Goal: Information Seeking & Learning: Learn about a topic

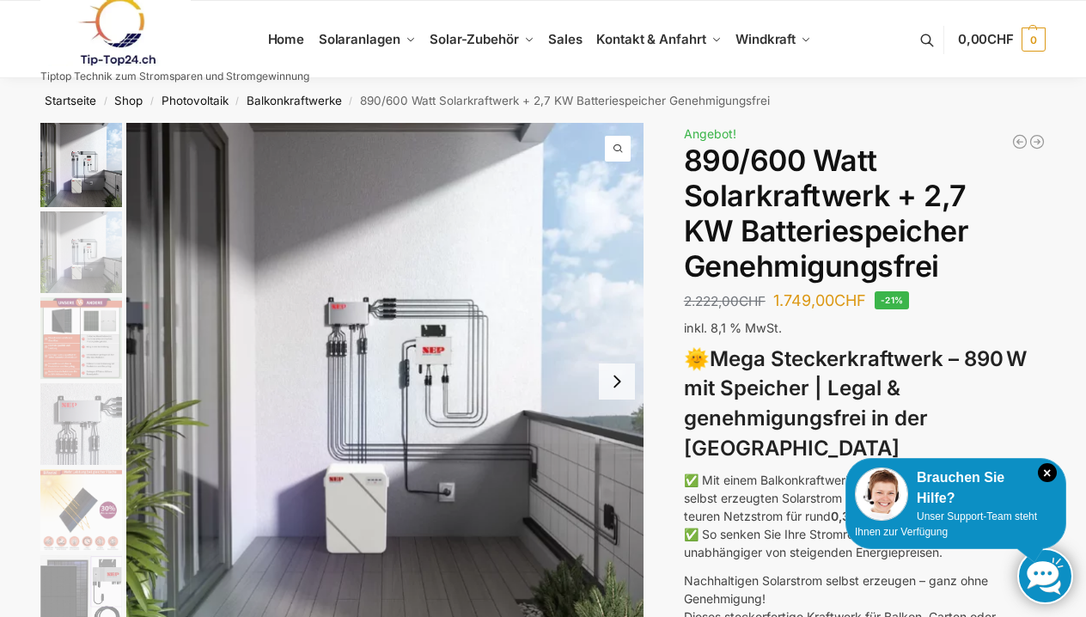
click at [617, 384] on button "Next slide" at bounding box center [617, 382] width 36 height 36
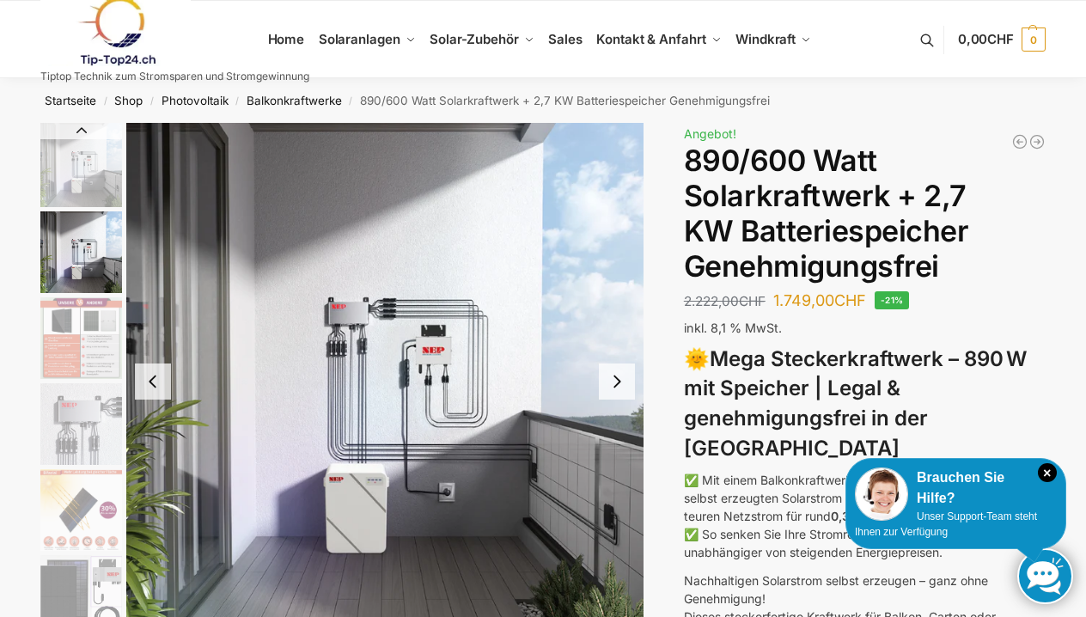
click at [617, 386] on button "Next slide" at bounding box center [617, 382] width 36 height 36
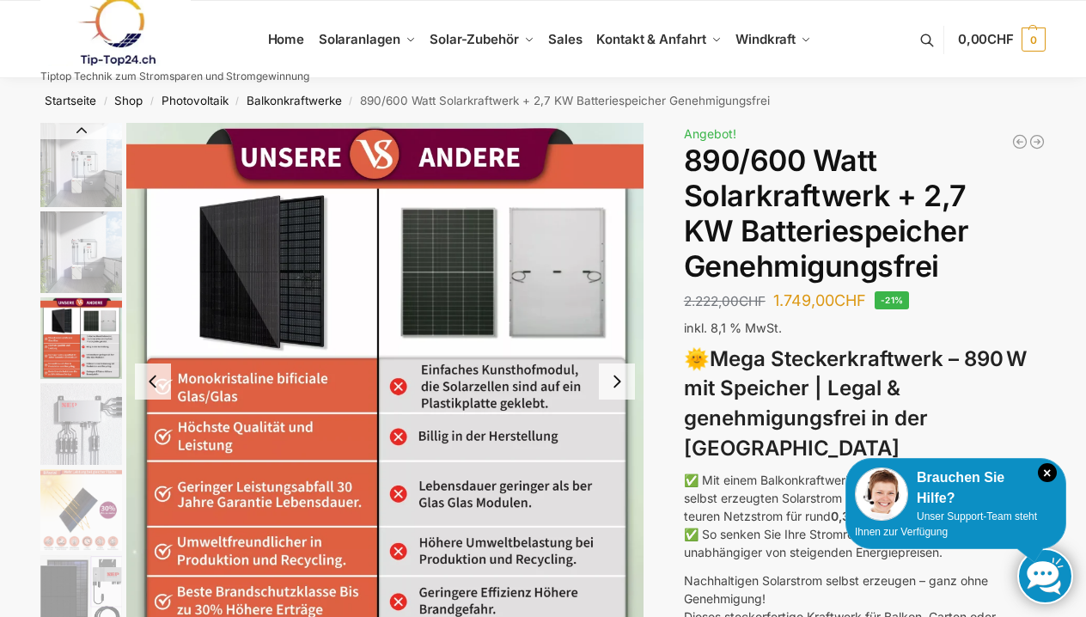
click at [617, 386] on button "Next slide" at bounding box center [617, 382] width 36 height 36
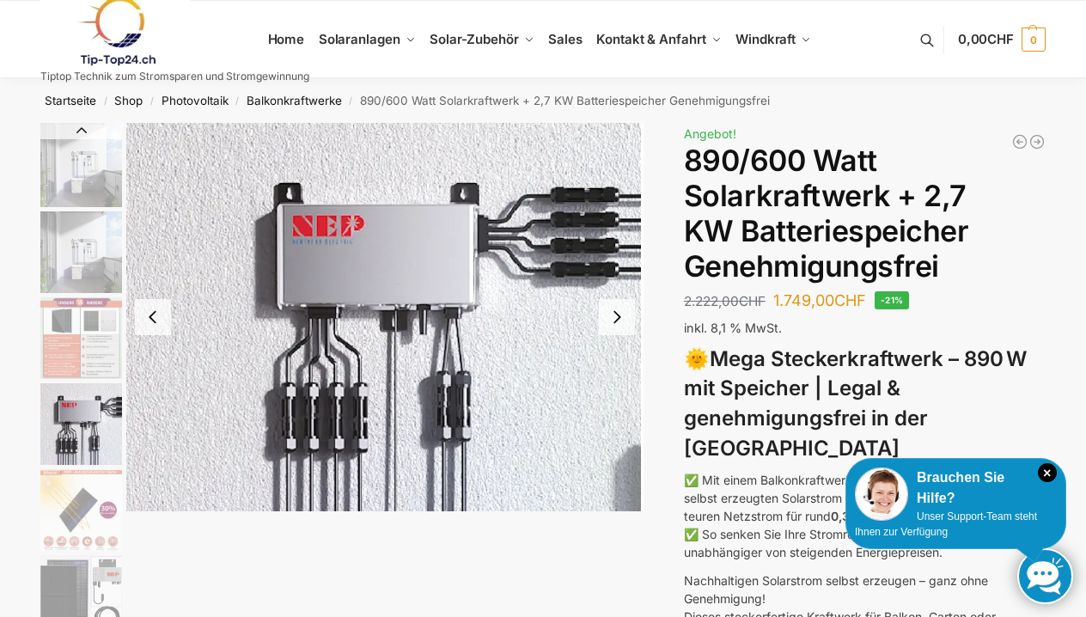
click at [617, 388] on img "4 / 12" at bounding box center [384, 317] width 517 height 388
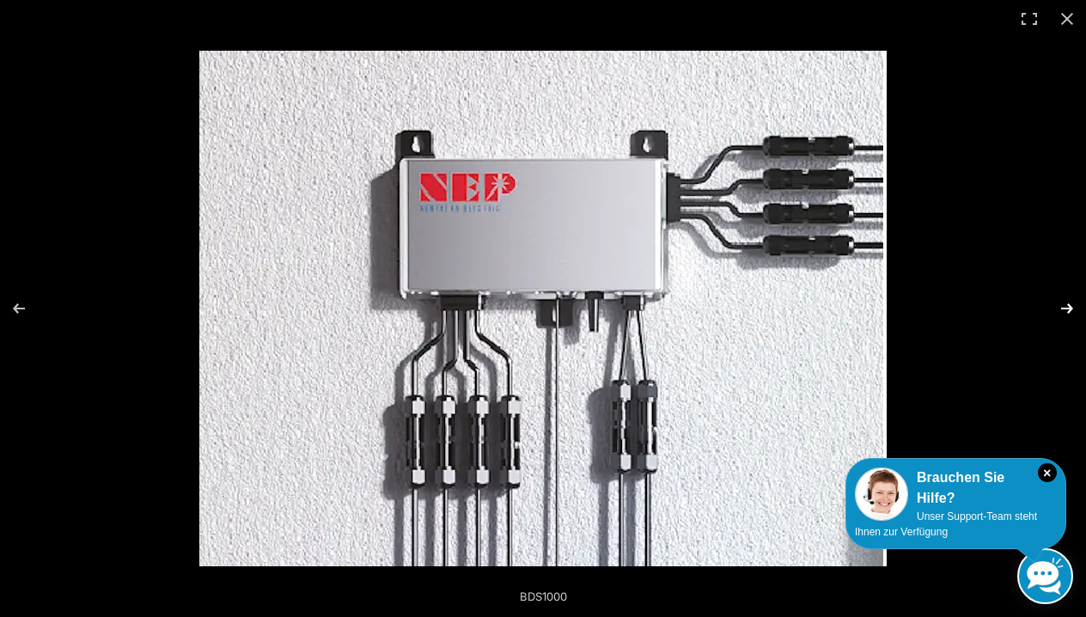
click at [1067, 300] on button "Next (arrow right)" at bounding box center [1056, 309] width 60 height 86
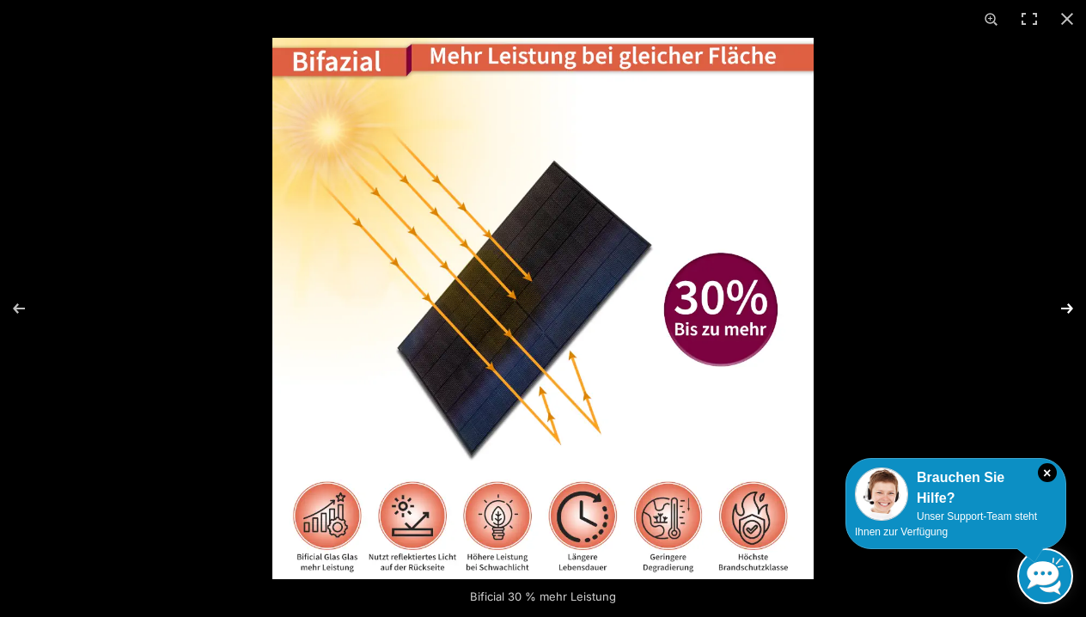
click at [1067, 298] on button "Next (arrow right)" at bounding box center [1056, 309] width 60 height 86
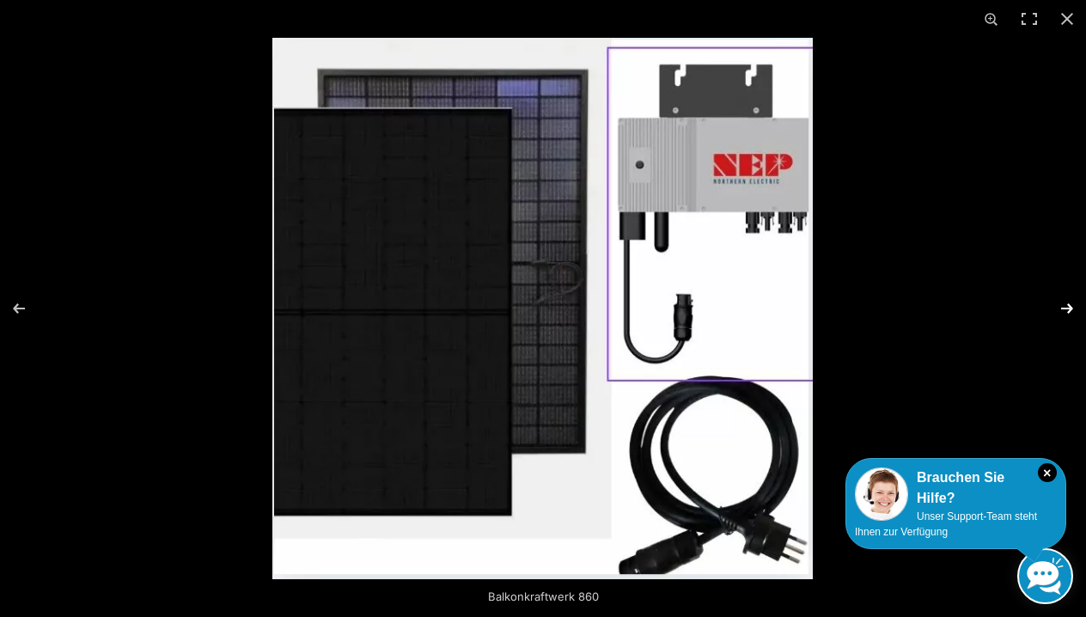
scroll to position [2119, 0]
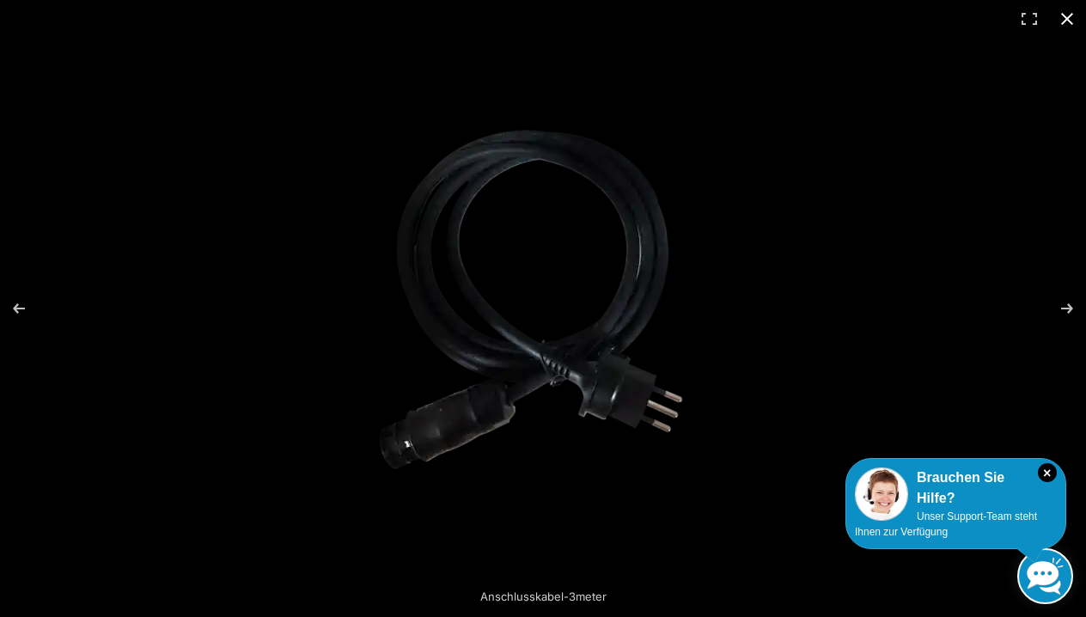
scroll to position [3294, 0]
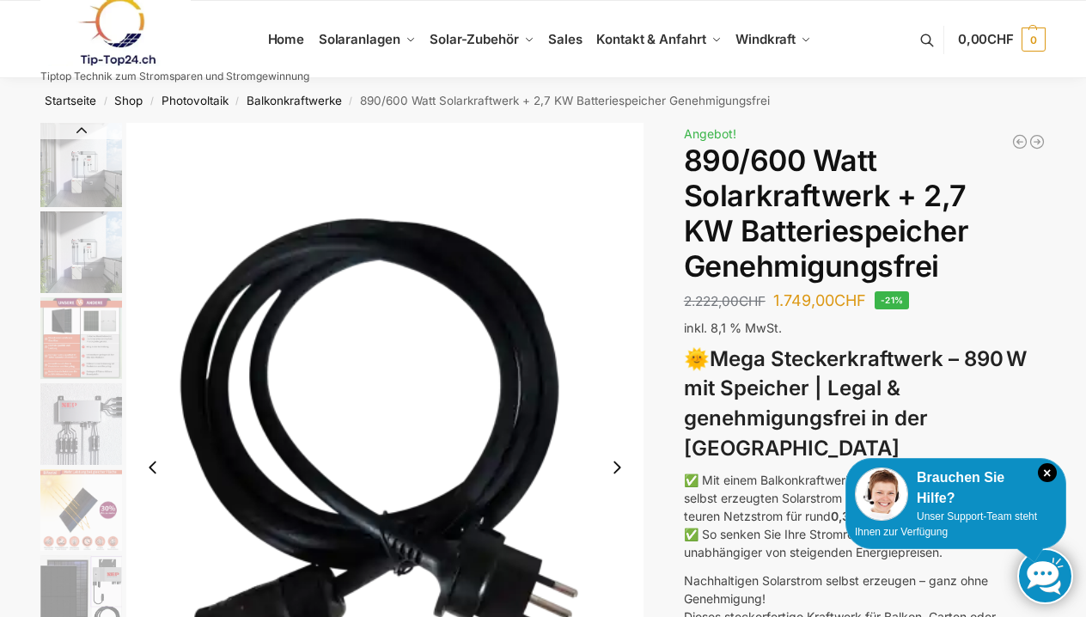
click at [95, 434] on img "4 / 12" at bounding box center [81, 424] width 82 height 82
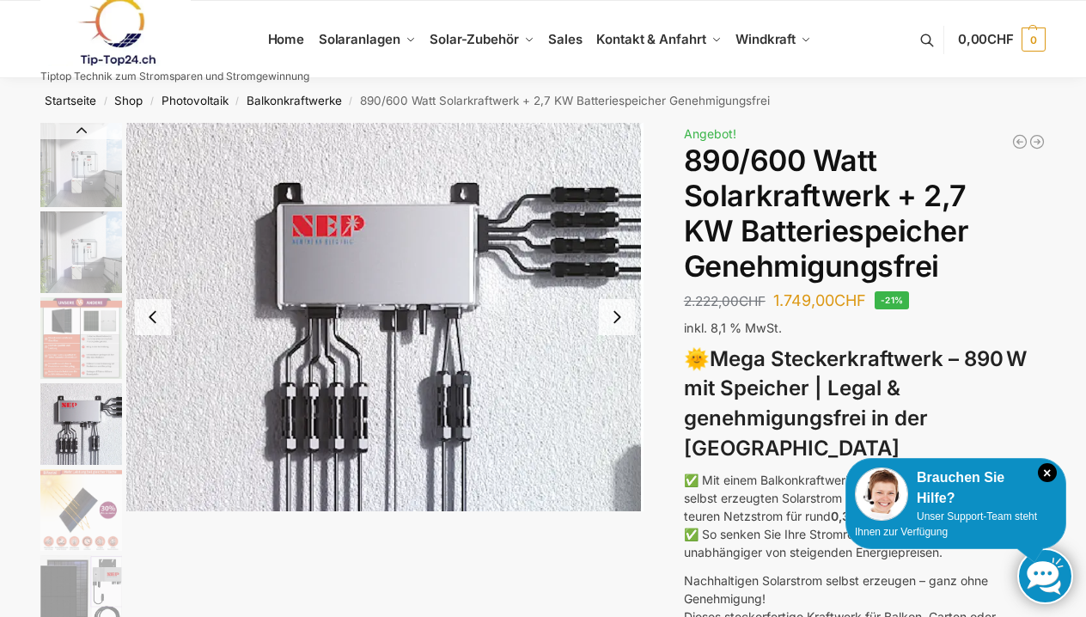
click at [79, 162] on img "1 / 12" at bounding box center [81, 165] width 82 height 84
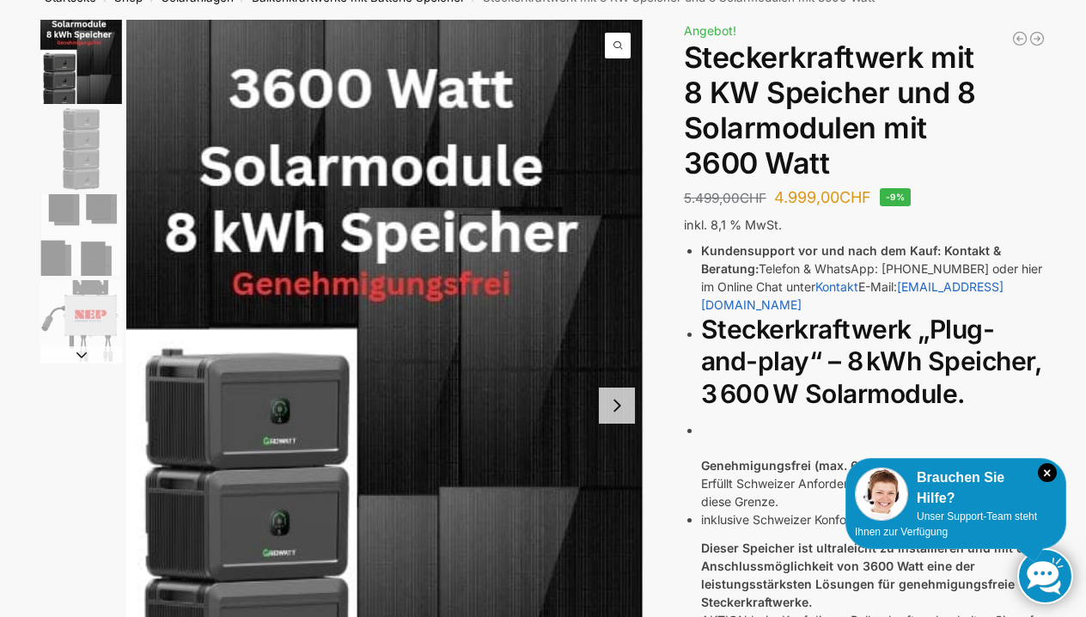
scroll to position [124, 0]
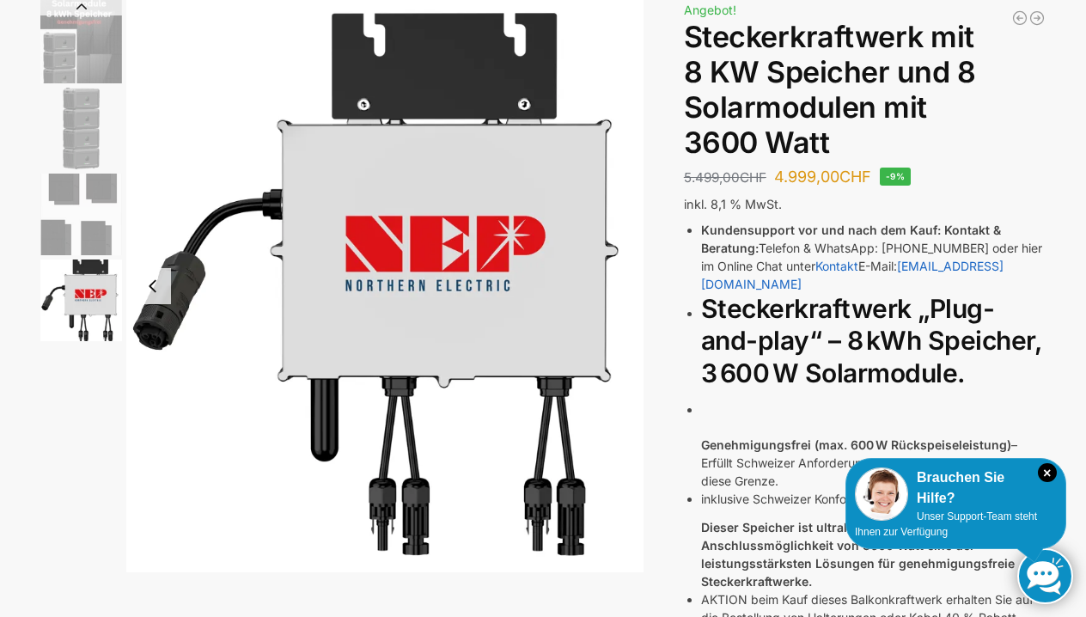
click at [154, 285] on button "Previous slide" at bounding box center [153, 286] width 36 height 36
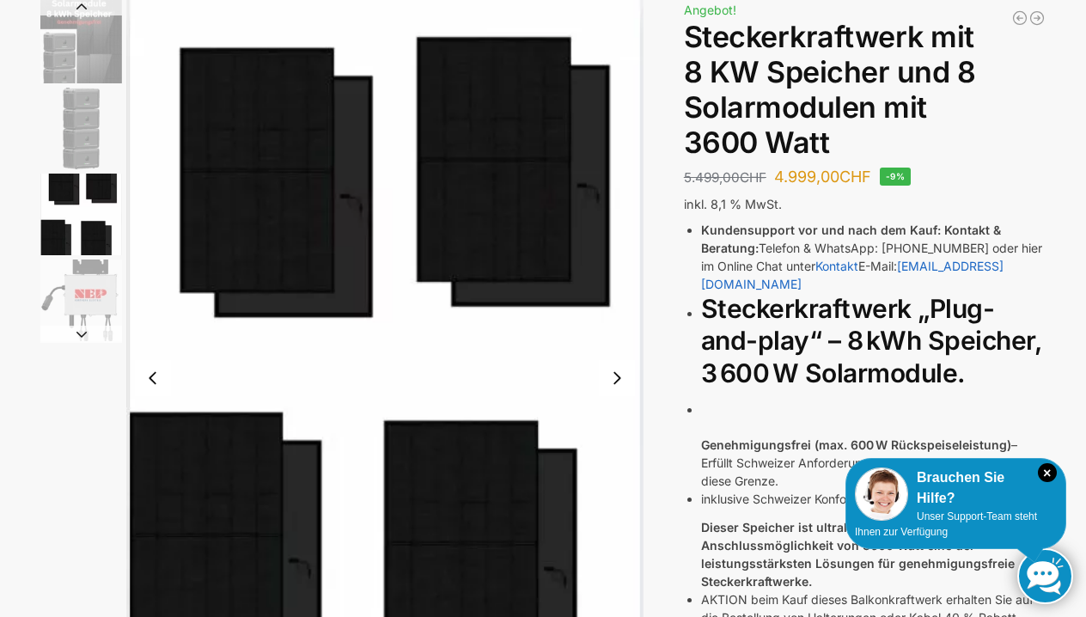
click at [154, 285] on img "3 / 4" at bounding box center [384, 378] width 517 height 758
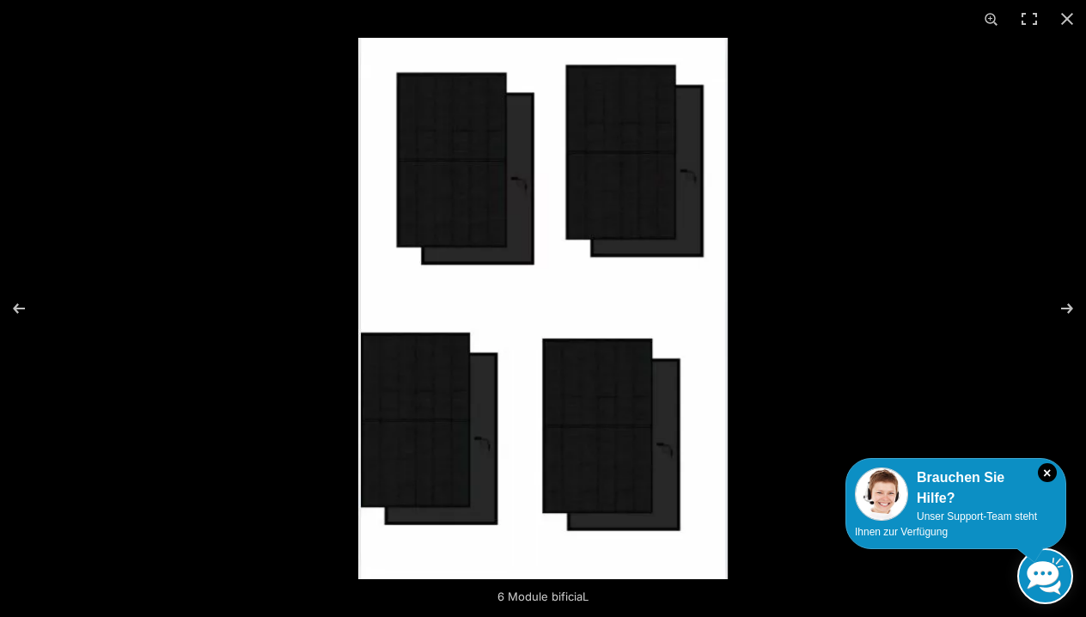
click at [155, 289] on div at bounding box center [543, 308] width 1086 height 617
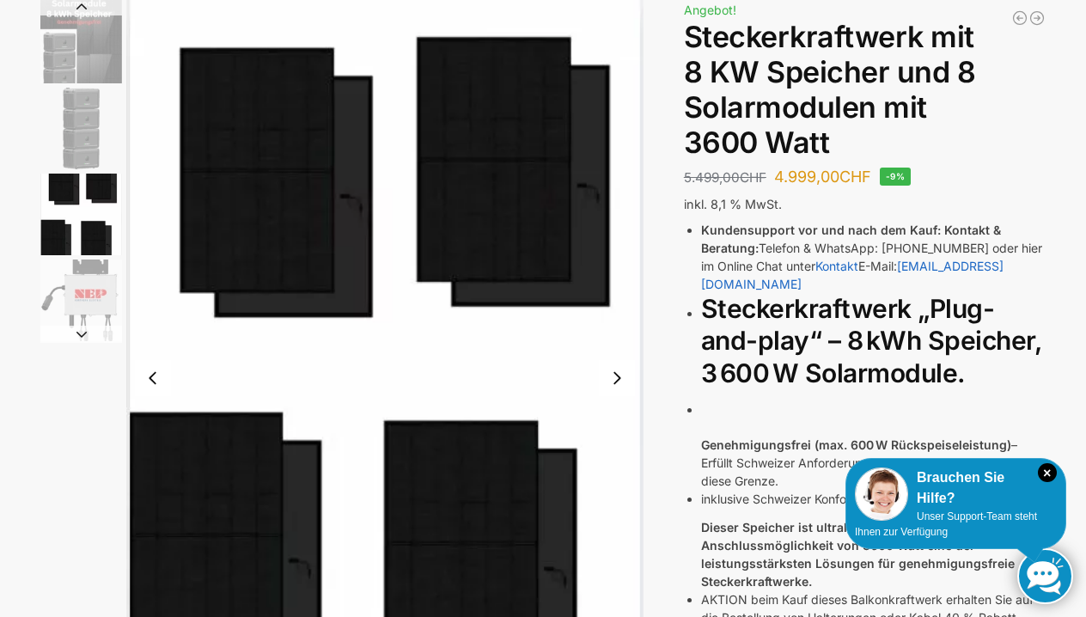
click at [69, 107] on img "2 / 4" at bounding box center [81, 129] width 82 height 82
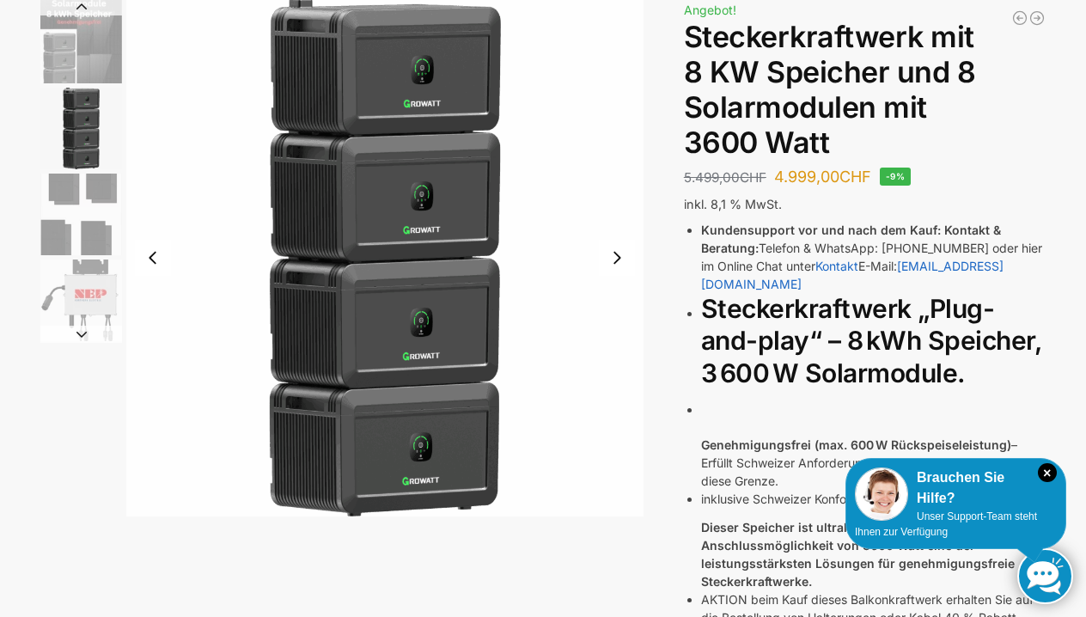
click at [83, 48] on img "1 / 4" at bounding box center [81, 41] width 82 height 84
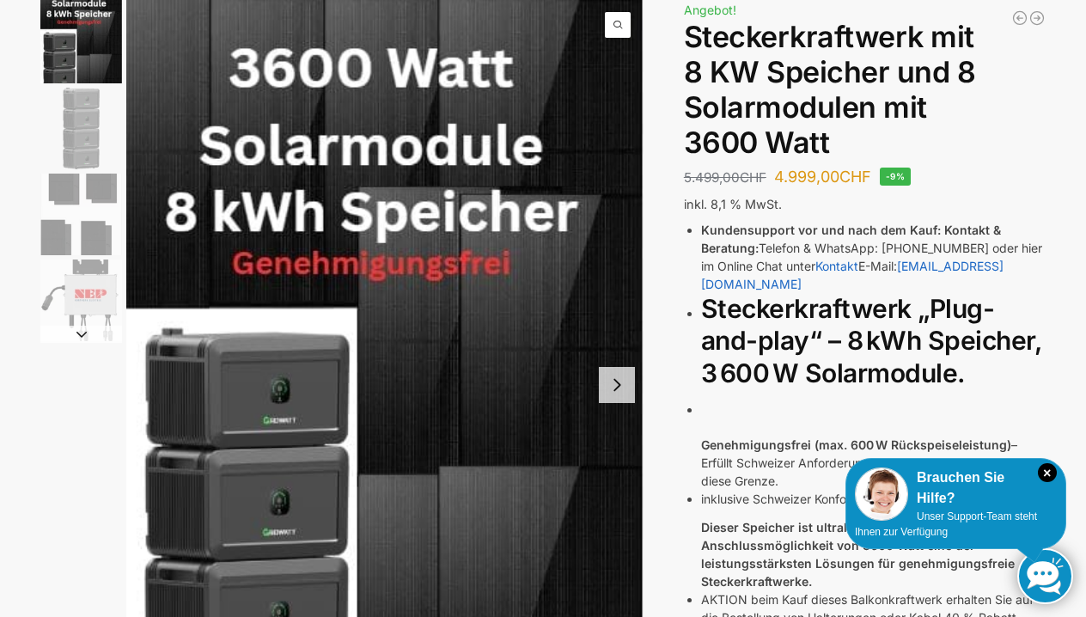
click at [1069, 385] on div "6 Module bificiaL Beschreibung Zusätzliche Informationen 5.499,00 CHF Ursprüngl…" at bounding box center [543, 525] width 1078 height 1052
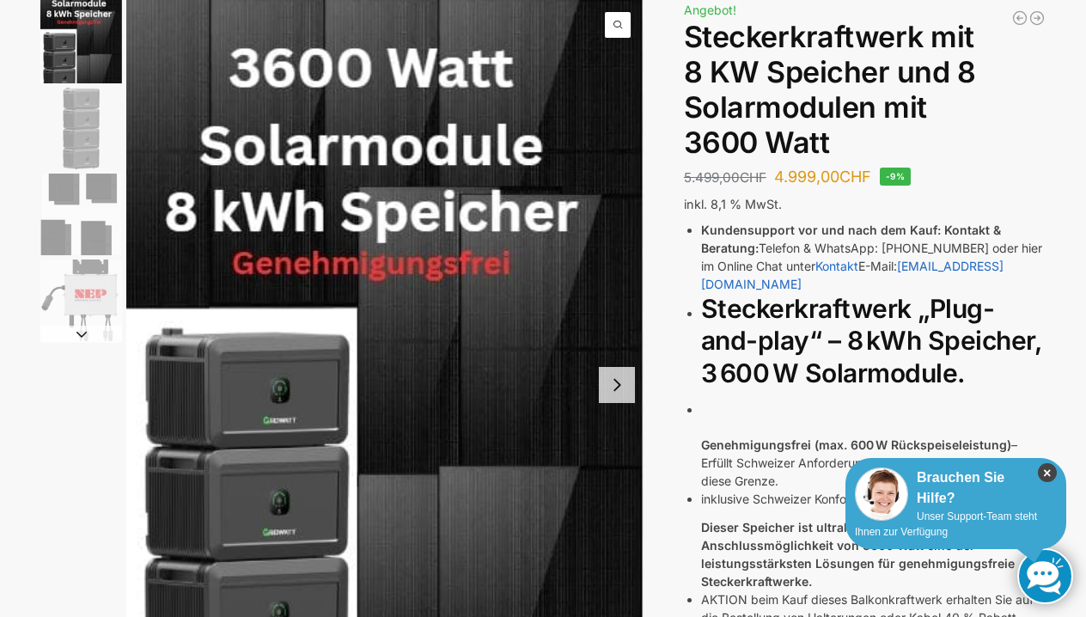
click at [1047, 472] on icon "×" at bounding box center [1047, 472] width 19 height 19
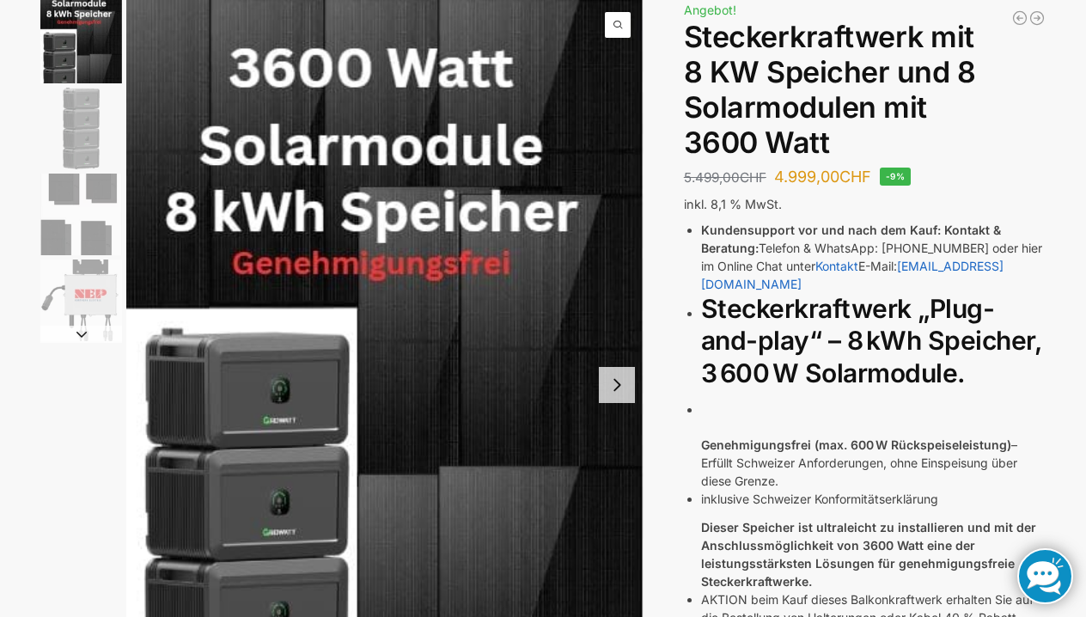
click at [653, 503] on div "6 Module bificiaL Beschreibung Zusätzliche Informationen 5.499,00 CHF Ursprüngl…" at bounding box center [543, 525] width 1078 height 1052
click at [1076, 490] on div "6 Module bificiaL Beschreibung Zusätzliche Informationen 5.499,00 CHF Ursprüngl…" at bounding box center [543, 525] width 1078 height 1052
click at [660, 519] on div "6 Module bificiaL Beschreibung Zusätzliche Informationen 5.499,00 CHF Ursprüngl…" at bounding box center [543, 525] width 1078 height 1052
click at [671, 518] on div "6 Module bificiaL Beschreibung Zusätzliche Informationen 5.499,00 CHF Ursprüngl…" at bounding box center [543, 525] width 1078 height 1052
click at [665, 269] on div "6 Module bificiaL Beschreibung Zusätzliche Informationen 5.499,00 CHF Ursprüngl…" at bounding box center [543, 525] width 1078 height 1052
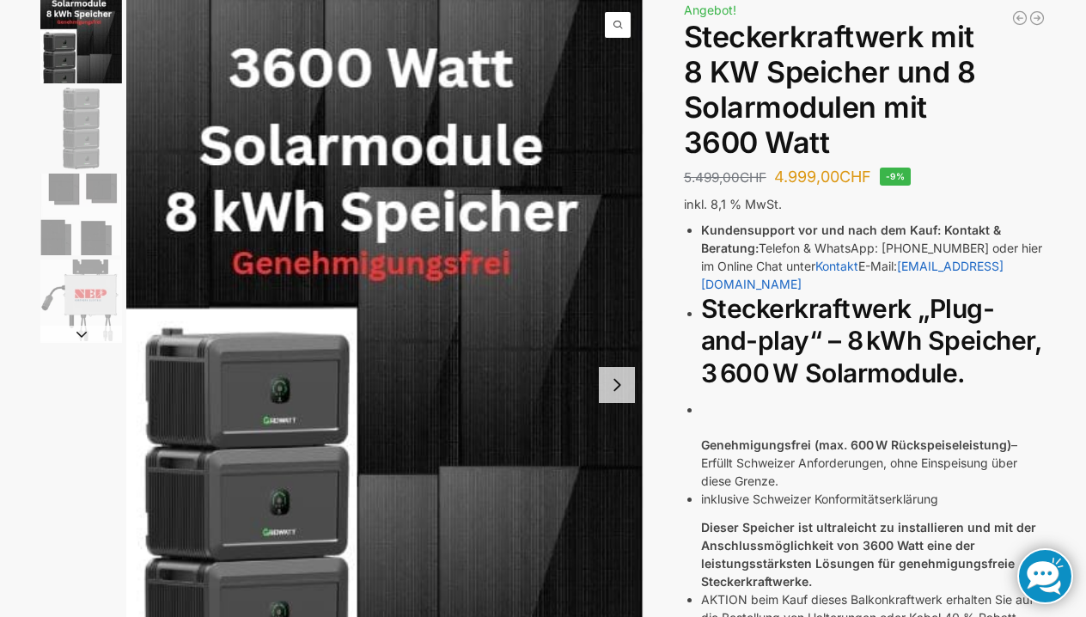
click at [1079, 412] on div "6 Module bificiaL Beschreibung Zusätzliche Informationen 5.499,00 CHF Ursprüngl…" at bounding box center [543, 525] width 1078 height 1052
click at [83, 138] on img "2 / 4" at bounding box center [81, 129] width 82 height 82
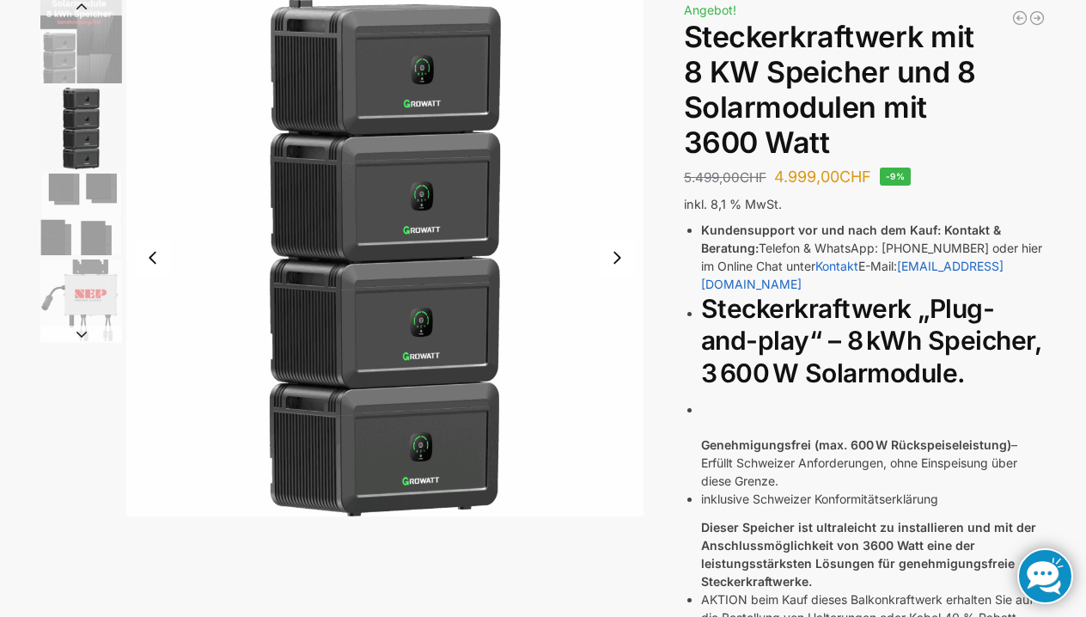
click at [83, 141] on img "2 / 4" at bounding box center [81, 129] width 82 height 82
